Goal: Transaction & Acquisition: Purchase product/service

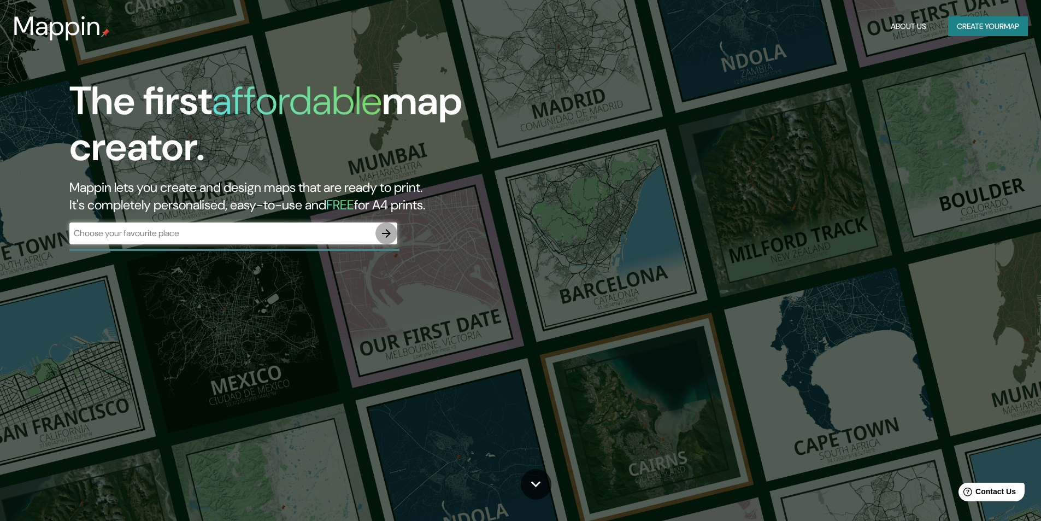
click at [389, 233] on icon "button" at bounding box center [386, 233] width 9 height 9
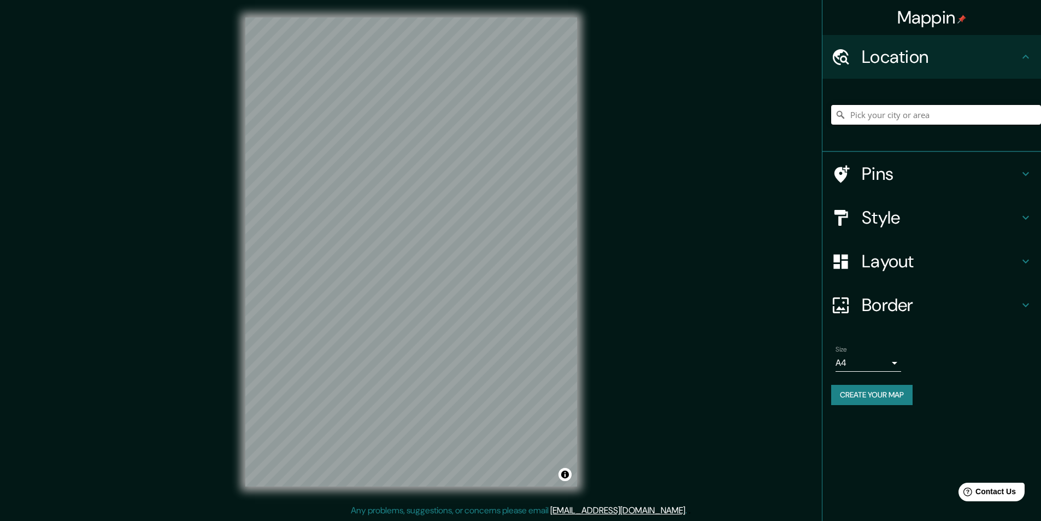
click at [878, 116] on input "Pick your city or area" at bounding box center [936, 115] width 210 height 20
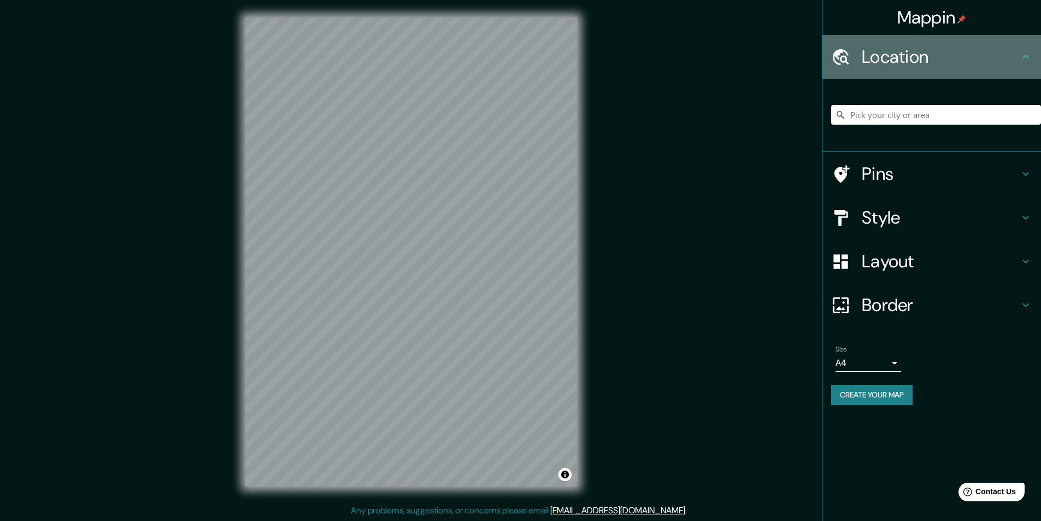
click at [1023, 59] on icon at bounding box center [1025, 56] width 13 height 13
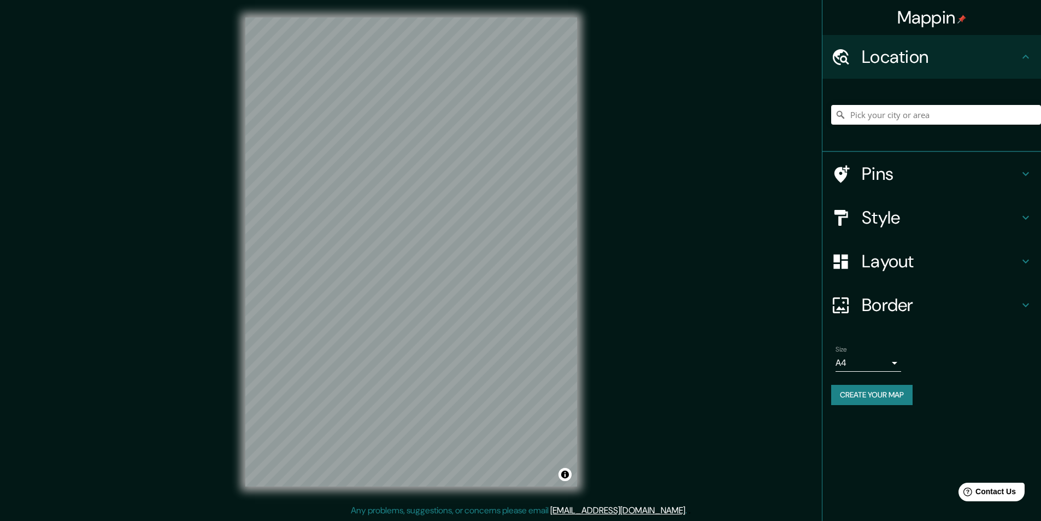
click at [843, 59] on icon at bounding box center [840, 57] width 19 height 19
click at [886, 119] on input "Pick your city or area" at bounding box center [936, 115] width 210 height 20
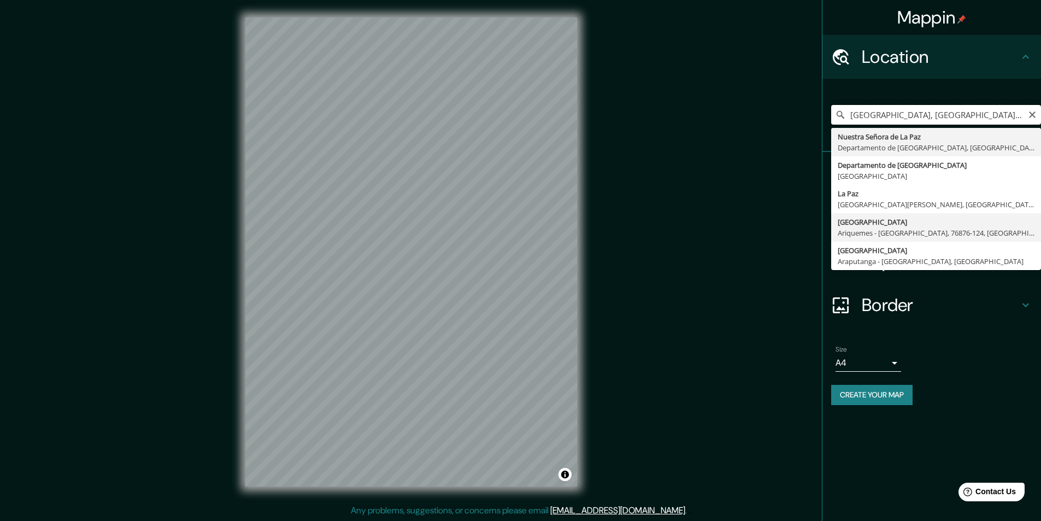
scroll to position [1, 0]
type input "[GEOGRAPHIC_DATA], [GEOGRAPHIC_DATA], [GEOGRAPHIC_DATA]"
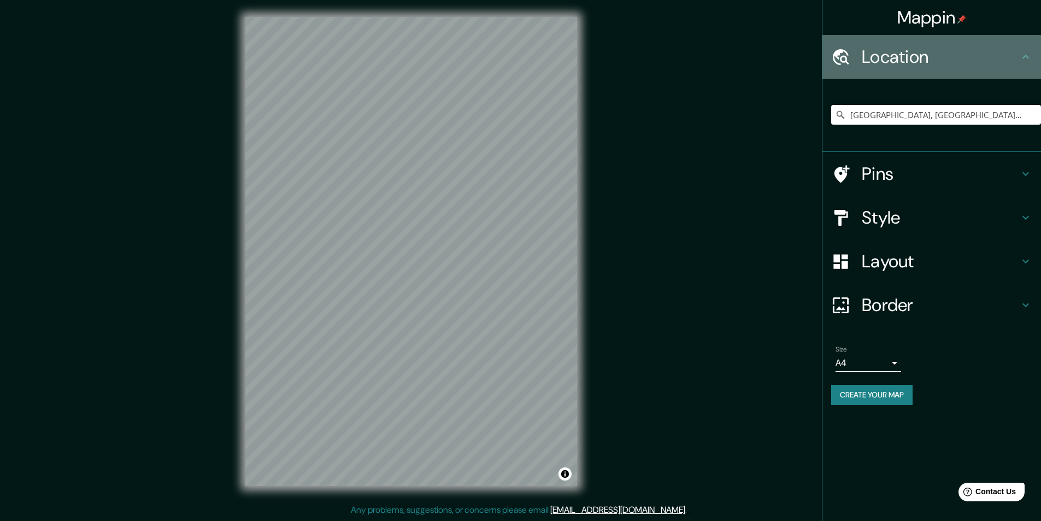
click at [1024, 55] on icon at bounding box center [1025, 56] width 13 height 13
click at [921, 63] on h4 "Location" at bounding box center [940, 57] width 157 height 22
click at [841, 61] on icon at bounding box center [841, 57] width 16 height 16
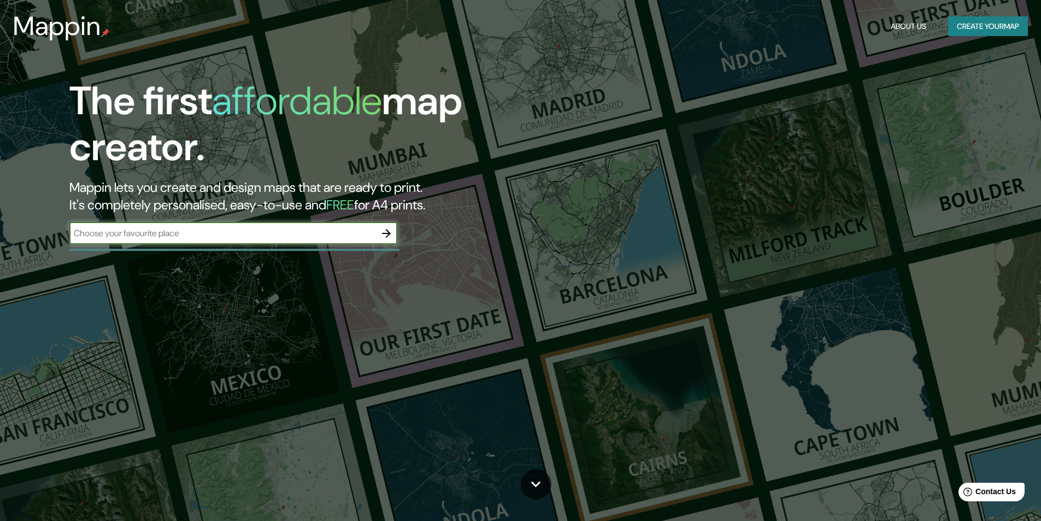
click at [386, 228] on icon "button" at bounding box center [386, 233] width 13 height 13
click at [169, 236] on input "text" at bounding box center [222, 233] width 306 height 13
type input "CHASQUIPAMPA LA PAZ"
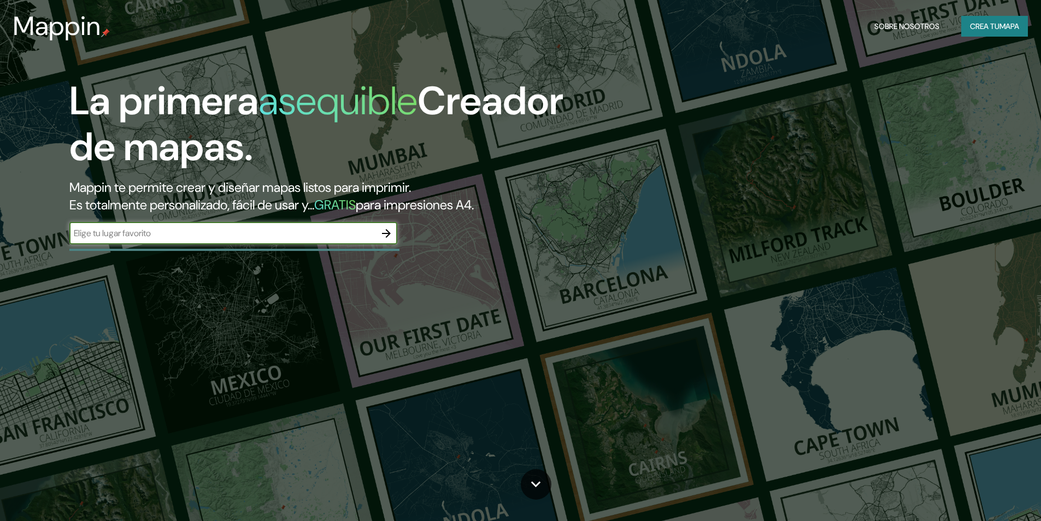
click at [303, 232] on input "text" at bounding box center [222, 233] width 306 height 13
type input "CHASQUIPAMPA LA PAZ [GEOGRAPHIC_DATA]"
click at [395, 231] on button "button" at bounding box center [386, 233] width 22 height 22
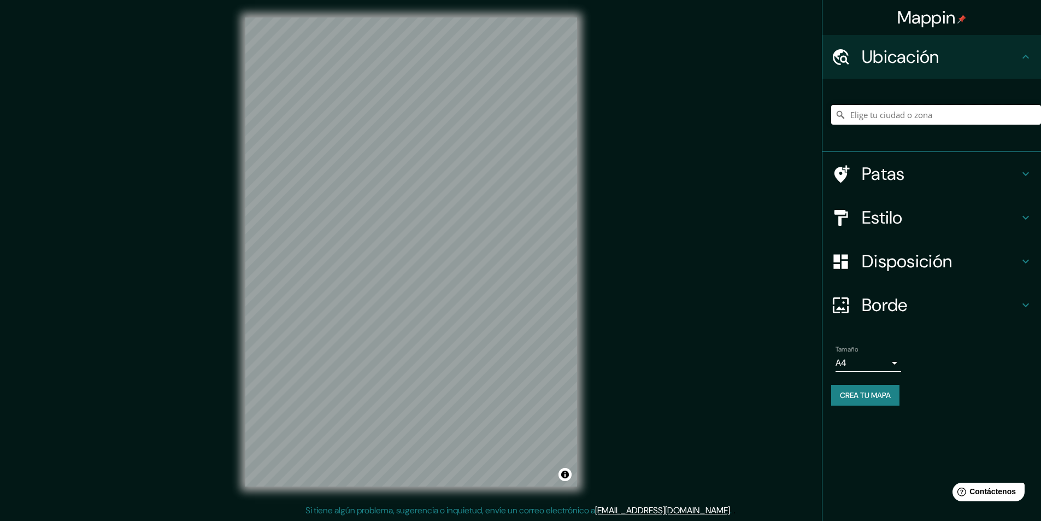
click at [886, 115] on input "Elige tu ciudad o zona" at bounding box center [936, 115] width 210 height 20
click at [988, 119] on input "Departamento de [GEOGRAPHIC_DATA], [GEOGRAPHIC_DATA]" at bounding box center [936, 115] width 210 height 20
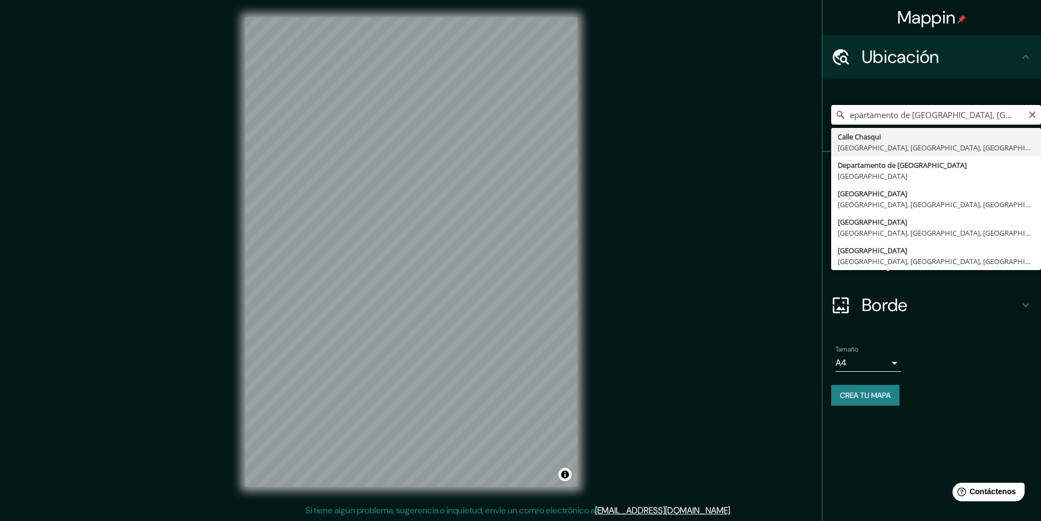
scroll to position [0, 17]
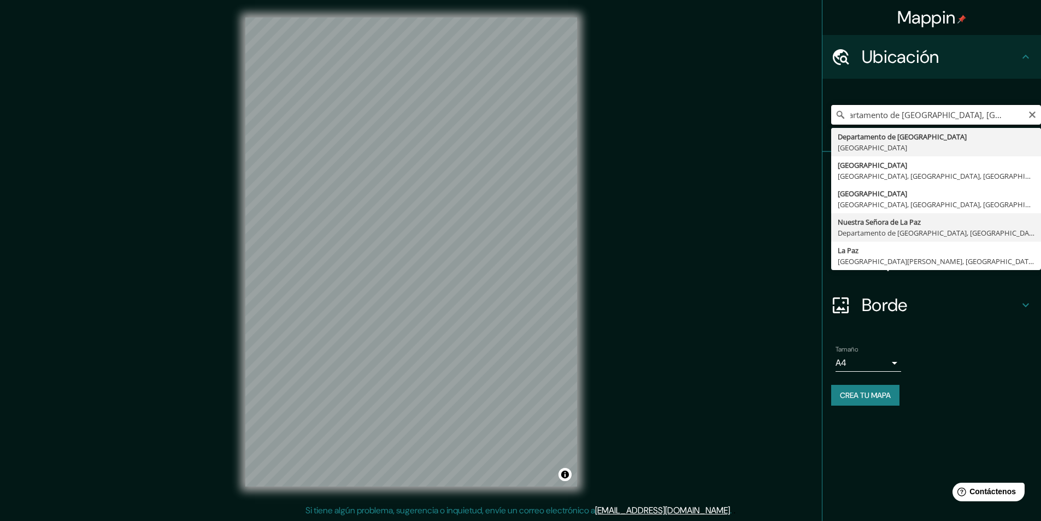
type input "Departamento de [GEOGRAPHIC_DATA], [GEOGRAPHIC_DATA]"
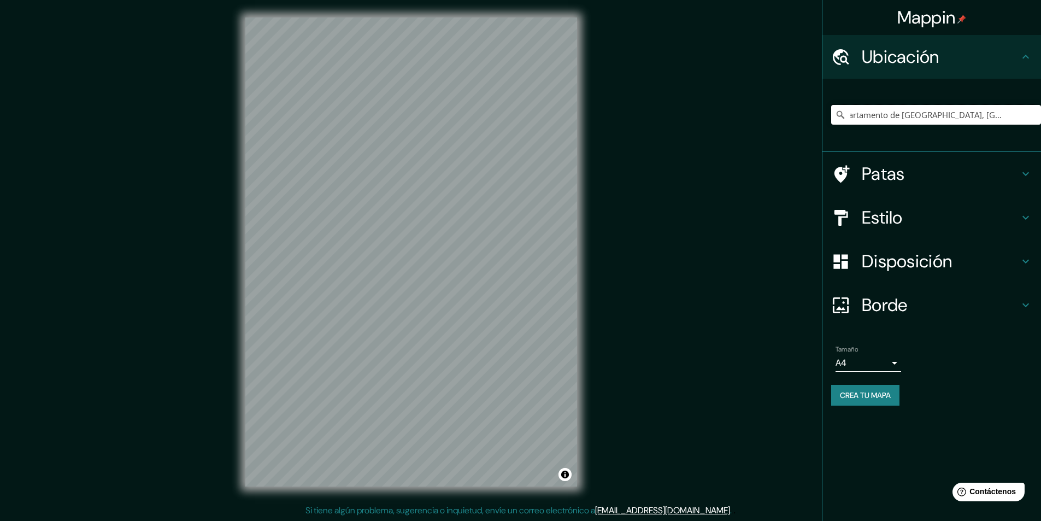
scroll to position [0, 0]
